Goal: Task Accomplishment & Management: Complete application form

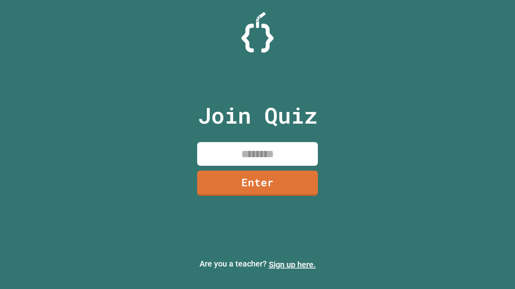
click at [292, 265] on link "Sign up here." at bounding box center [292, 265] width 47 height 10
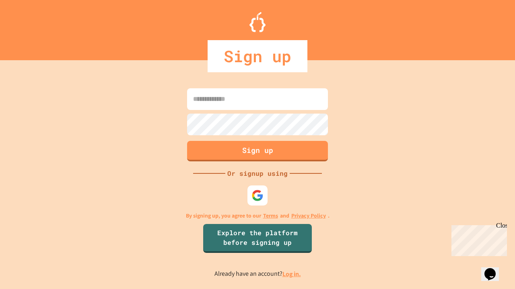
click at [292, 274] on link "Log in." at bounding box center [291, 274] width 18 height 8
